Goal: Task Accomplishment & Management: Use online tool/utility

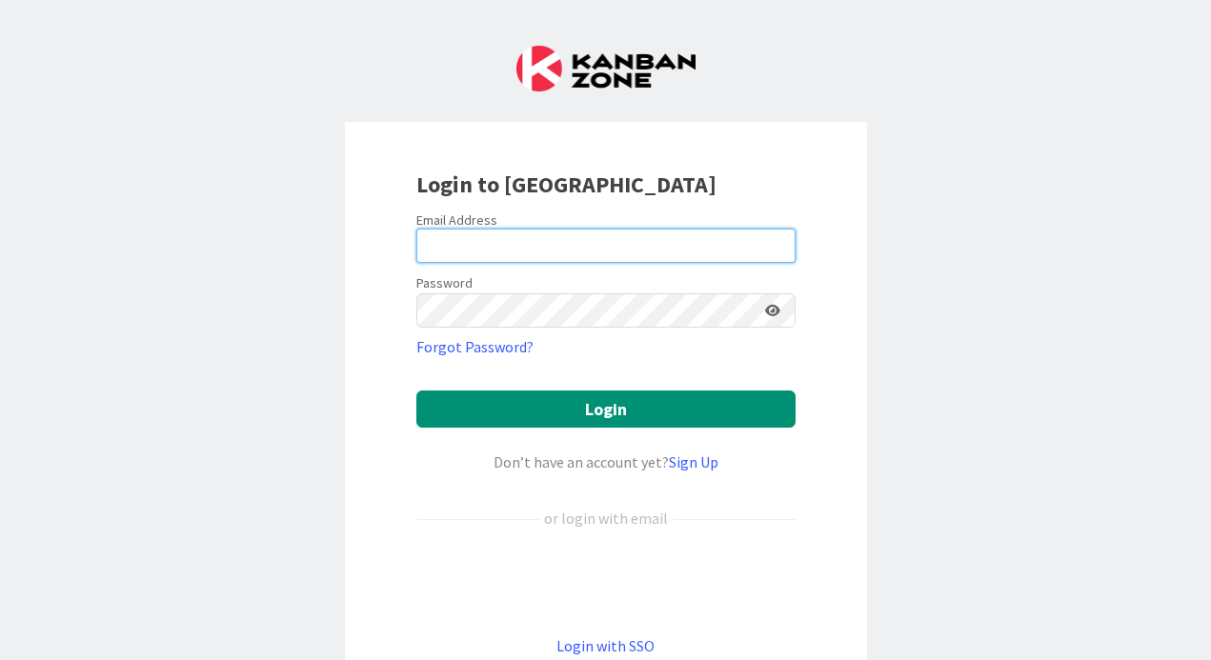
click at [573, 252] on input "email" at bounding box center [605, 246] width 379 height 34
type input "[PERSON_NAME][EMAIL_ADDRESS][PERSON_NAME][DOMAIN_NAME]"
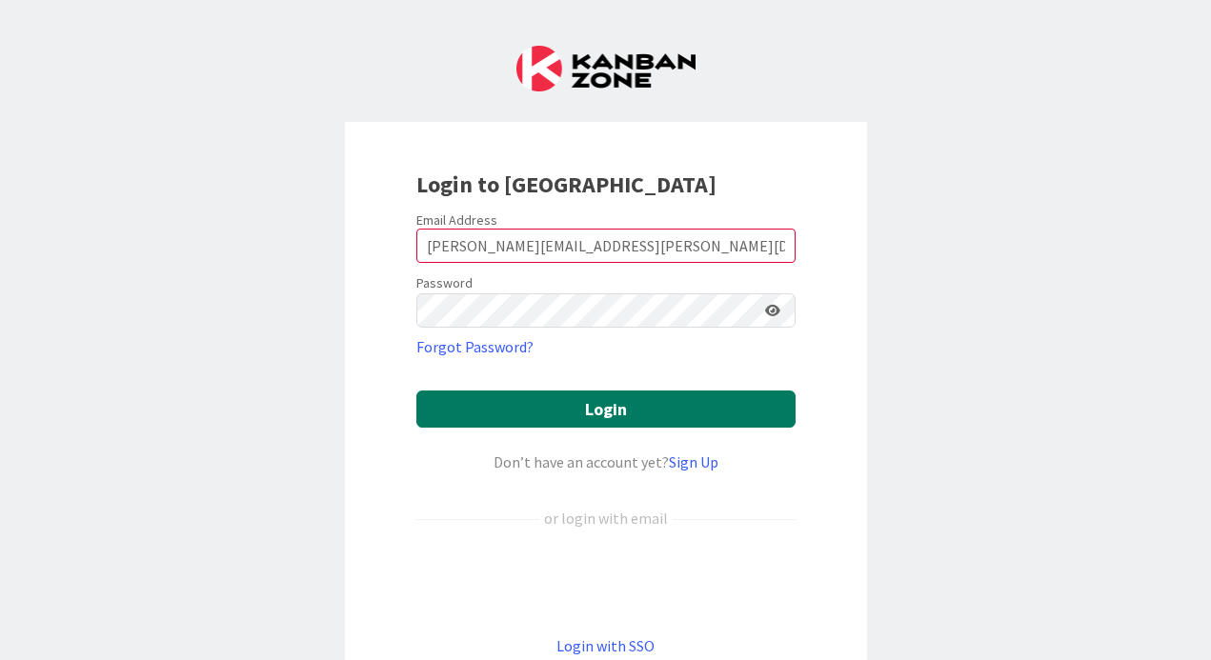
click at [572, 392] on button "Login" at bounding box center [605, 409] width 379 height 37
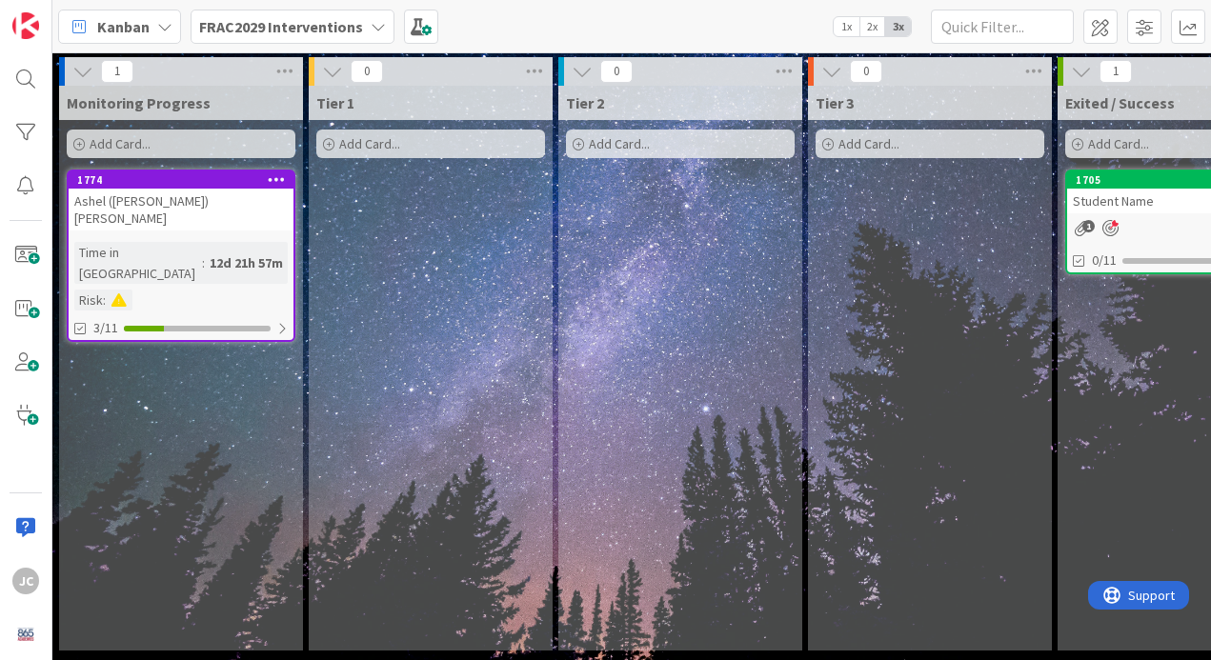
click at [193, 152] on div "Add Card..." at bounding box center [181, 144] width 229 height 29
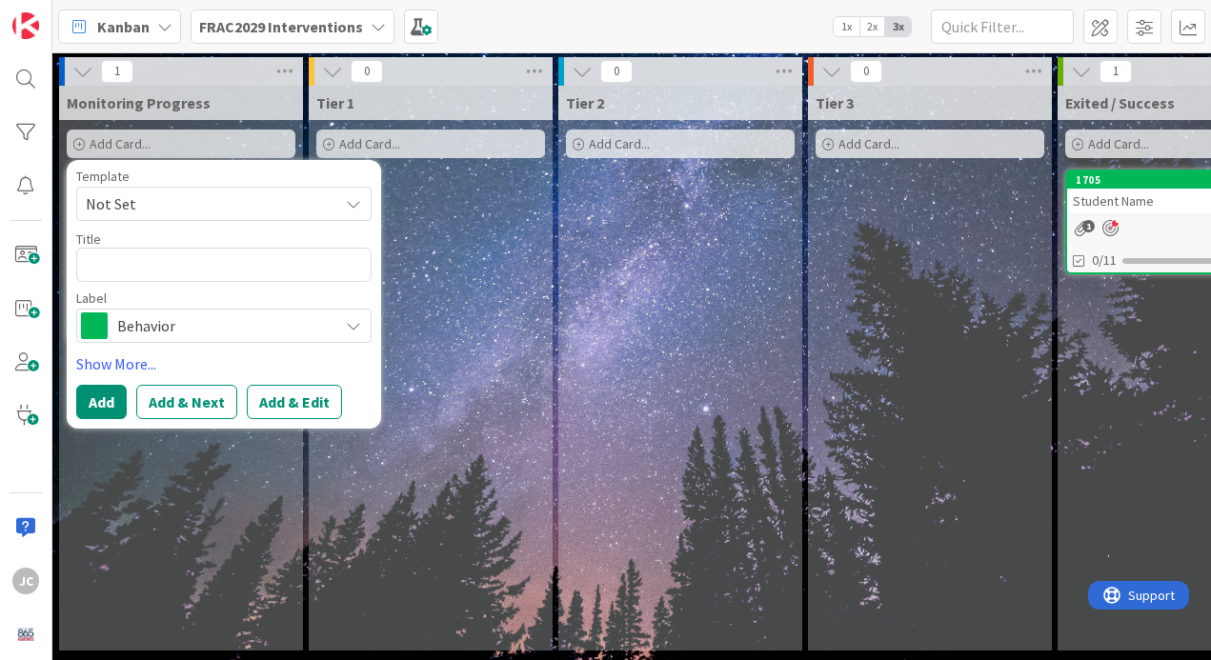
click at [181, 214] on span "Not Set" at bounding box center [205, 204] width 238 height 25
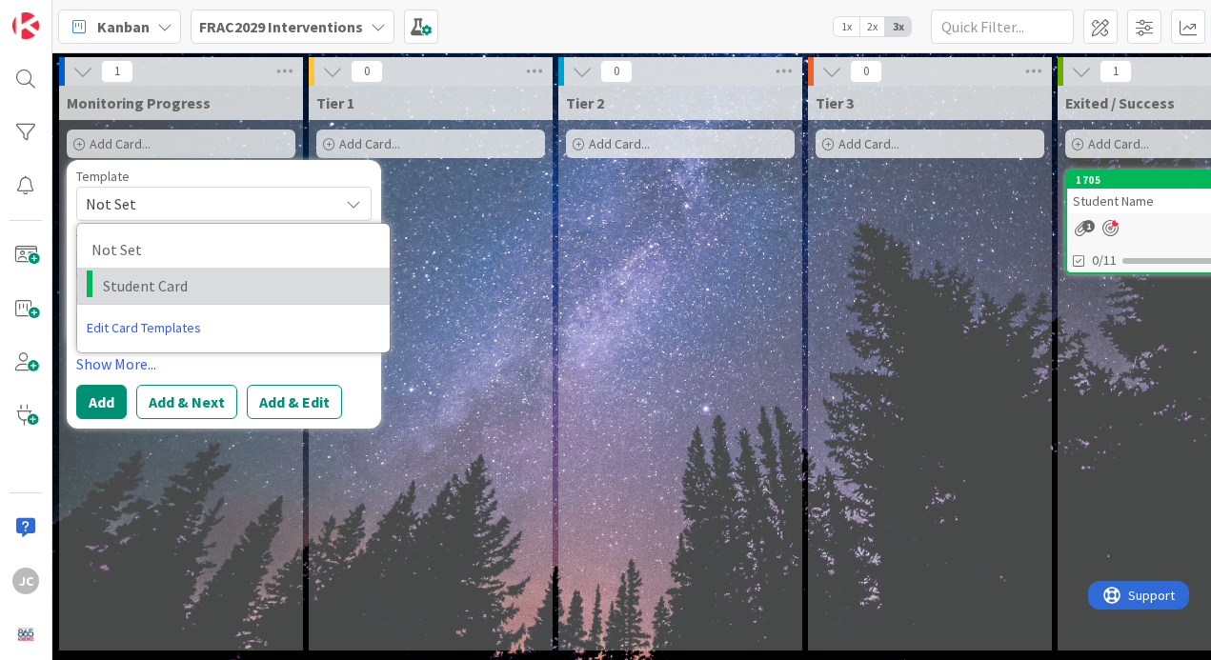
click at [193, 289] on span "Student Card" at bounding box center [239, 285] width 273 height 25
type textarea "x"
type textarea "Student Card"
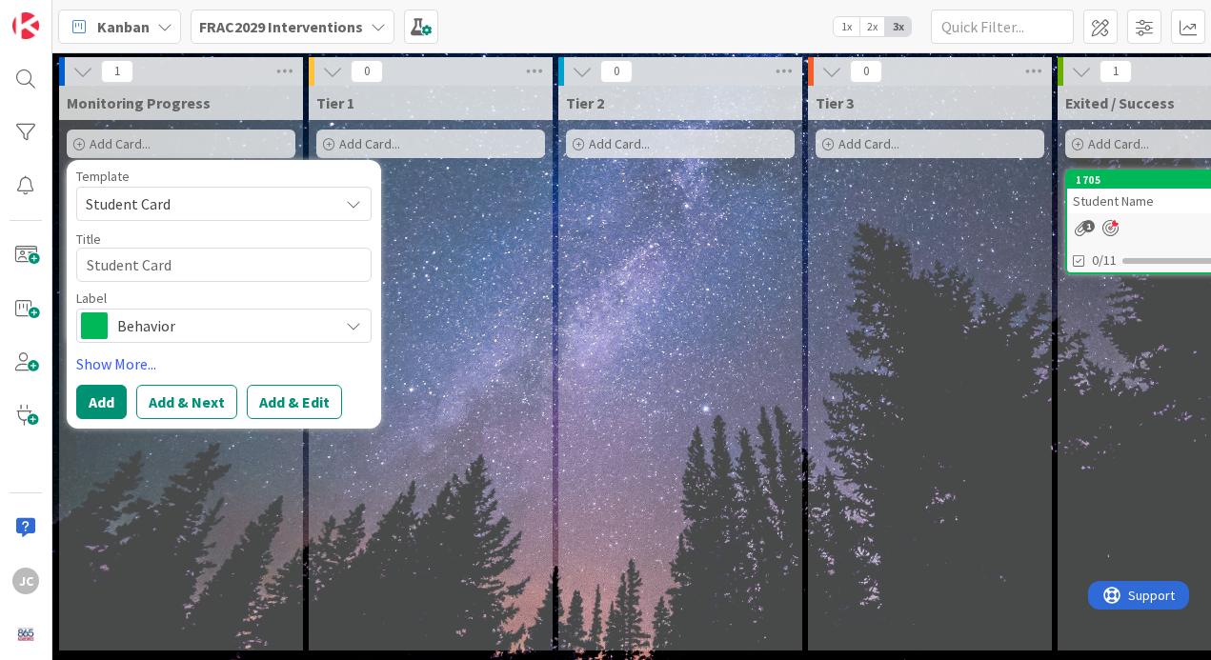
click at [189, 331] on span "Behavior" at bounding box center [223, 326] width 212 height 27
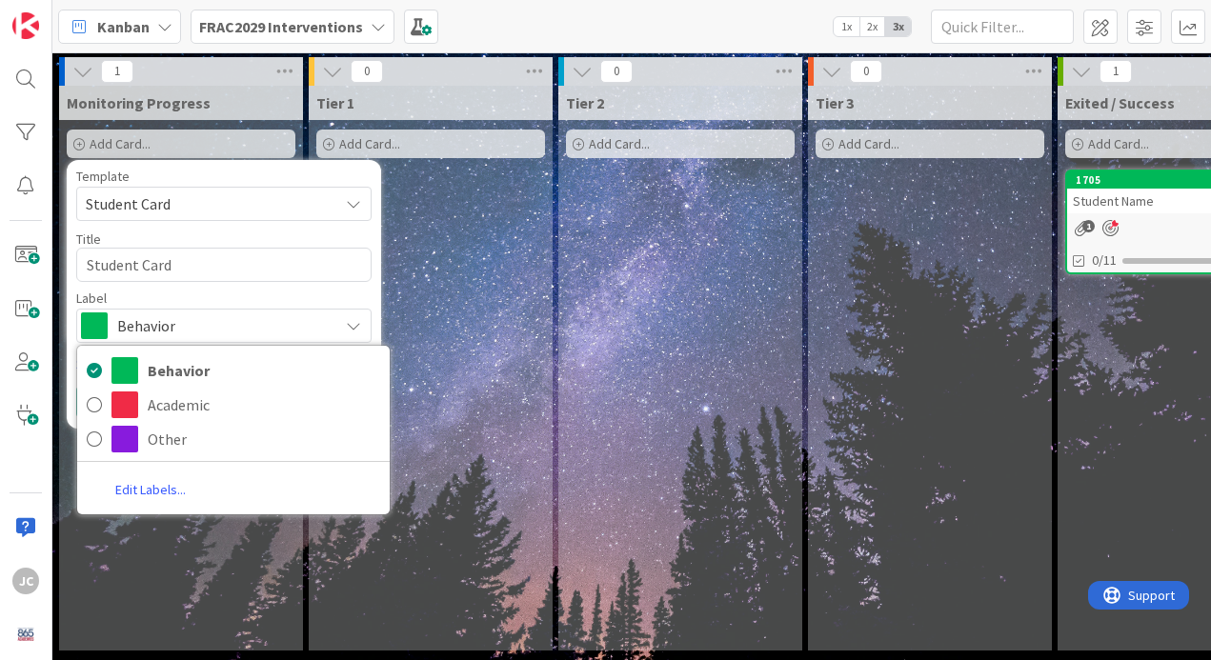
click at [279, 290] on div "Template Student Card Not Set Student Card Edit Card Templates Title 12 / 128 S…" at bounding box center [223, 256] width 295 height 173
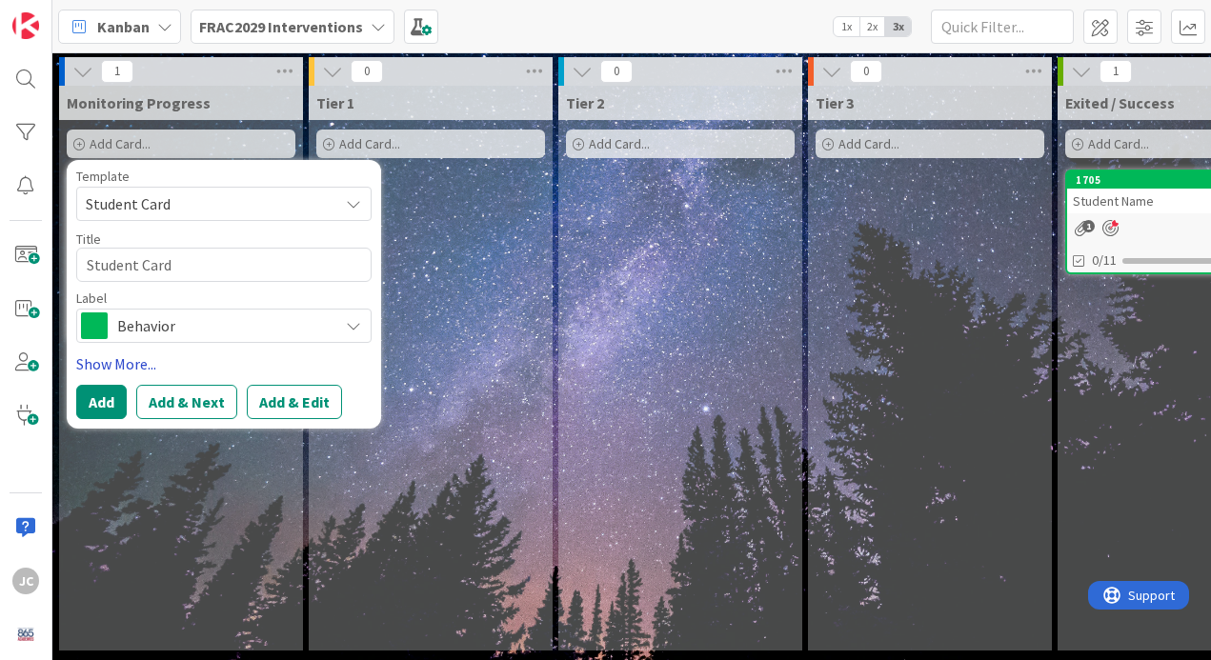
click at [124, 359] on link "Show More..." at bounding box center [223, 364] width 295 height 23
type textarea "x"
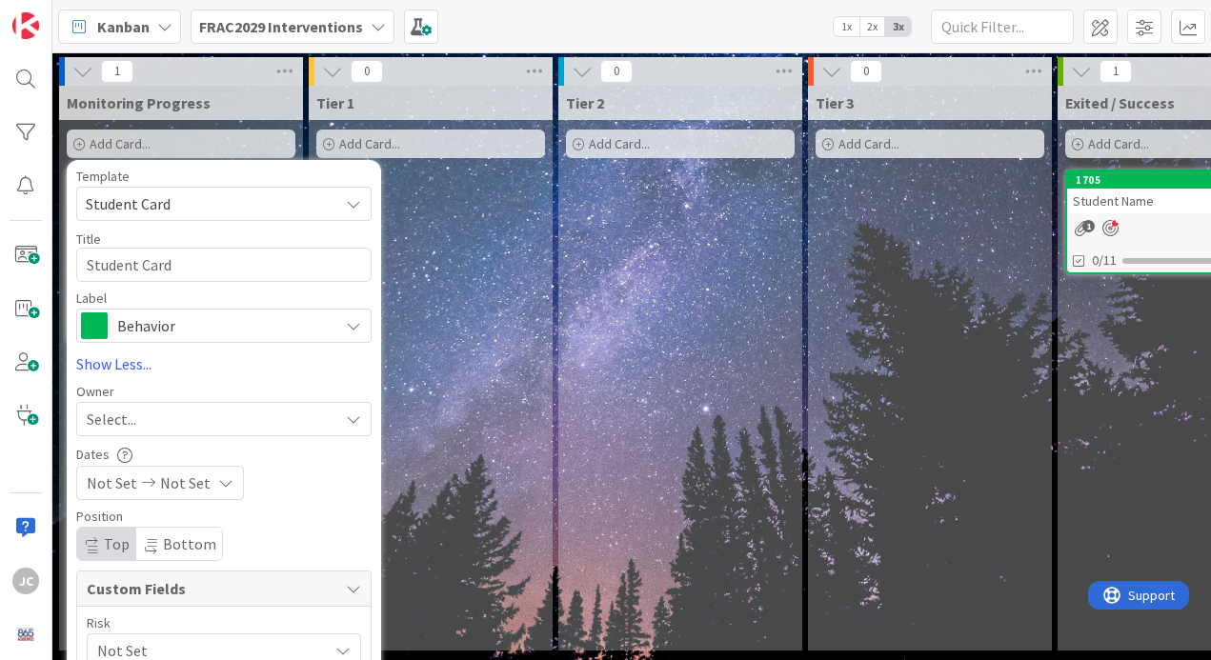
click at [165, 246] on div "Title 12 / 128" at bounding box center [223, 239] width 295 height 17
click at [162, 262] on textarea "Student Card" at bounding box center [223, 265] width 295 height 34
click at [202, 273] on textarea "Student Card" at bounding box center [223, 265] width 295 height 34
